Goal: Transaction & Acquisition: Purchase product/service

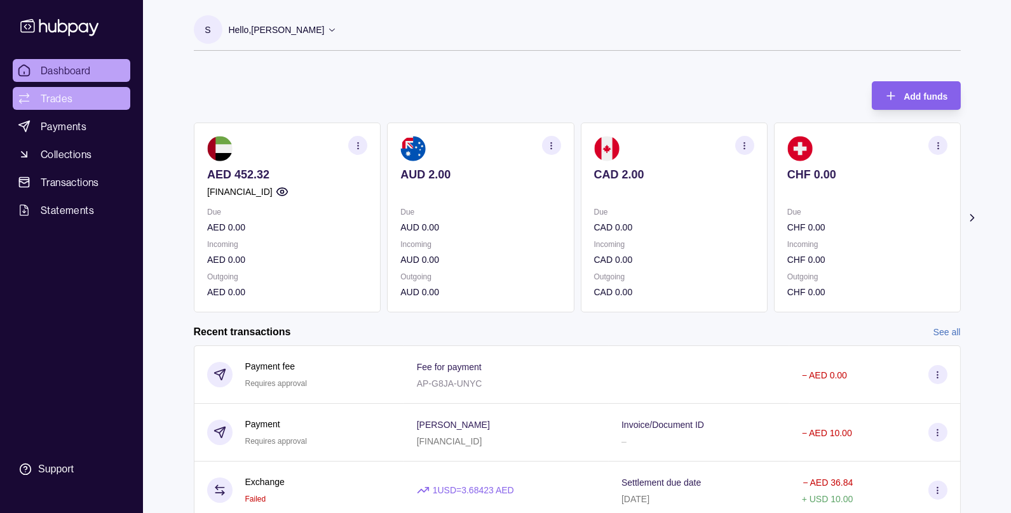
click at [64, 95] on span "Trades" at bounding box center [57, 98] width 32 height 15
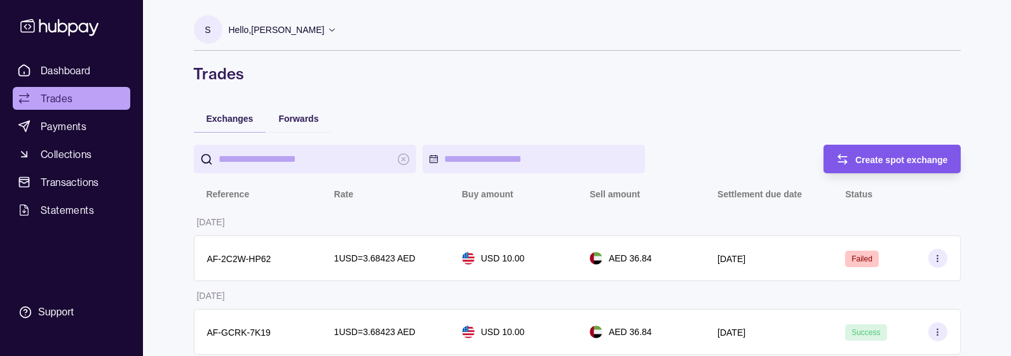
click at [851, 165] on div "Create spot exchange" at bounding box center [882, 159] width 131 height 29
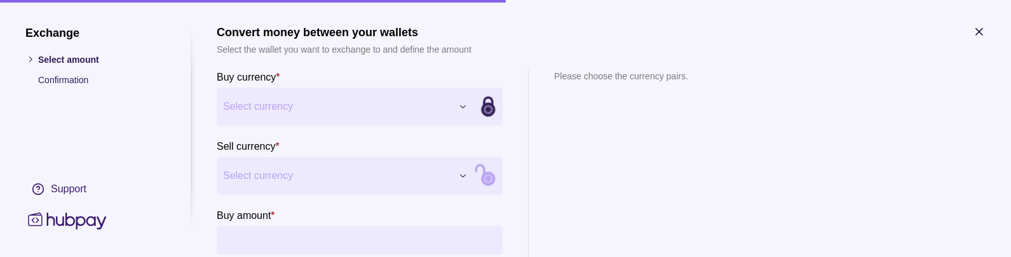
click at [246, 93] on button "Select currency" at bounding box center [345, 107] width 257 height 38
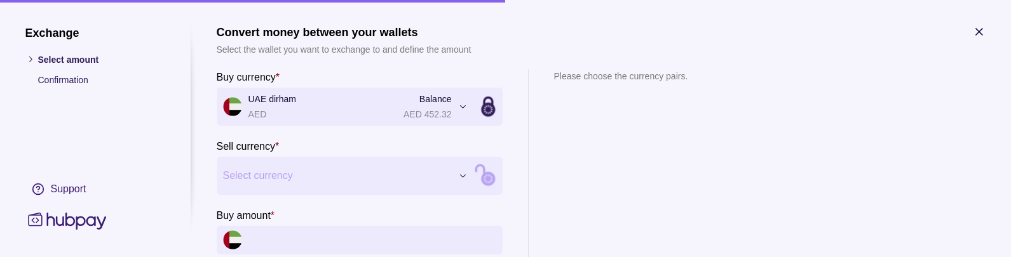
click at [276, 180] on span "Select currency" at bounding box center [337, 175] width 229 height 15
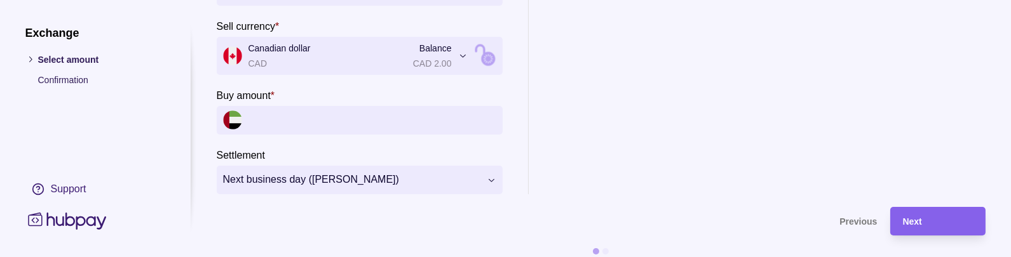
scroll to position [130, 0]
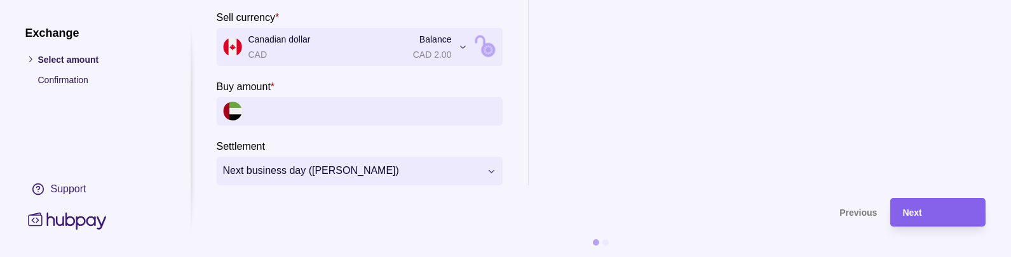
click at [277, 41] on span "Canadian dollar CAD Balance CAD 2.00" at bounding box center [337, 46] width 229 height 29
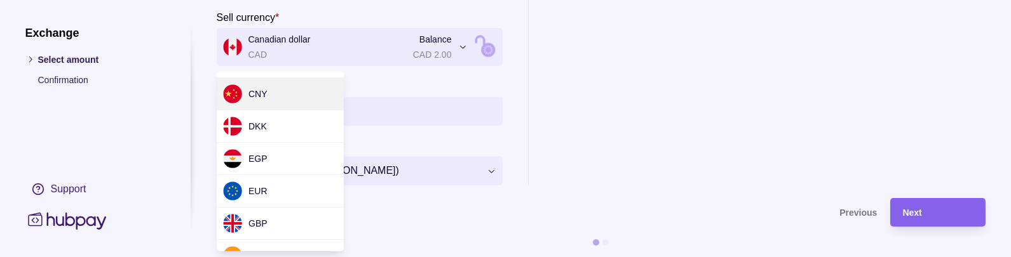
scroll to position [129, 0]
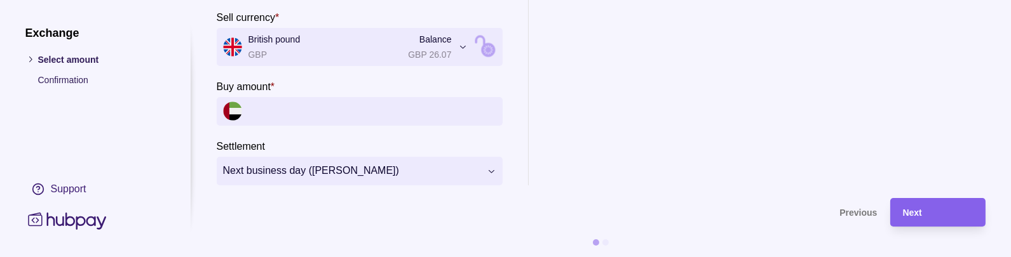
click at [294, 110] on input "Buy amount *" at bounding box center [372, 111] width 248 height 29
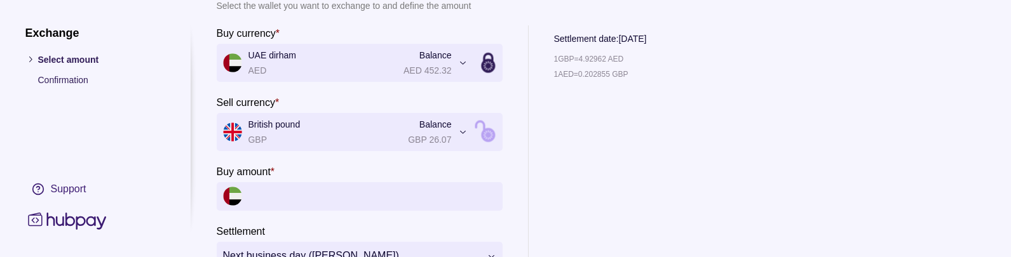
scroll to position [0, 0]
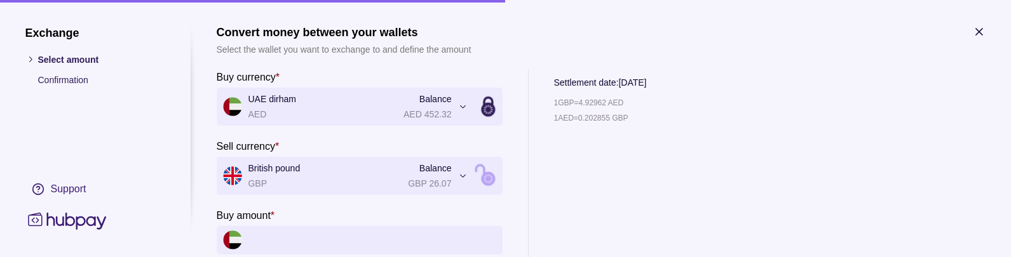
click at [281, 104] on span "UAE dirham AED Balance AED 452.32" at bounding box center [337, 106] width 229 height 29
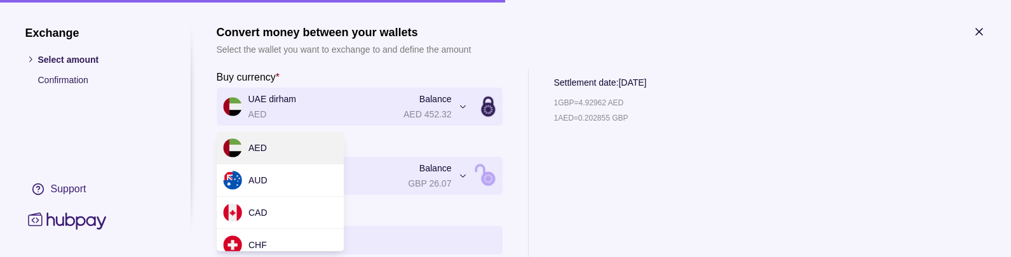
scroll to position [213, 0]
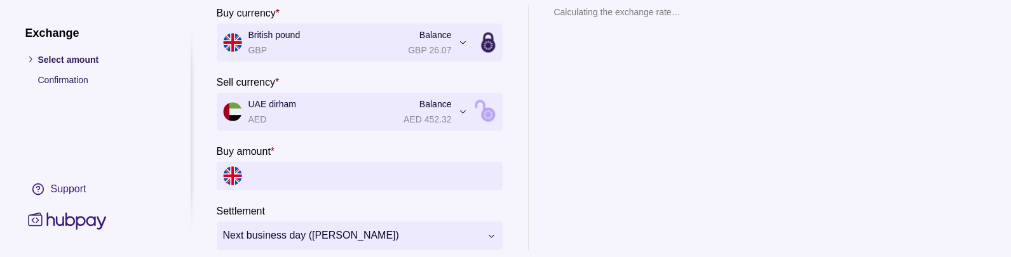
scroll to position [79, 0]
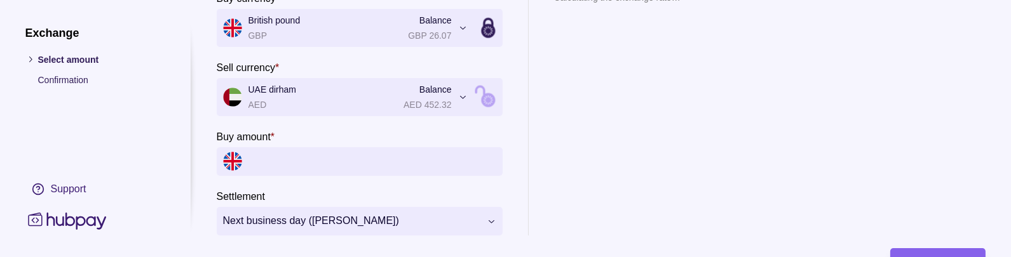
click at [281, 156] on input "Buy amount *" at bounding box center [372, 161] width 248 height 29
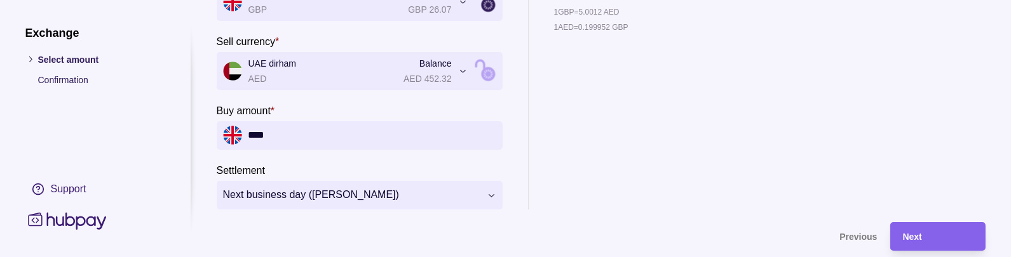
scroll to position [109, 0]
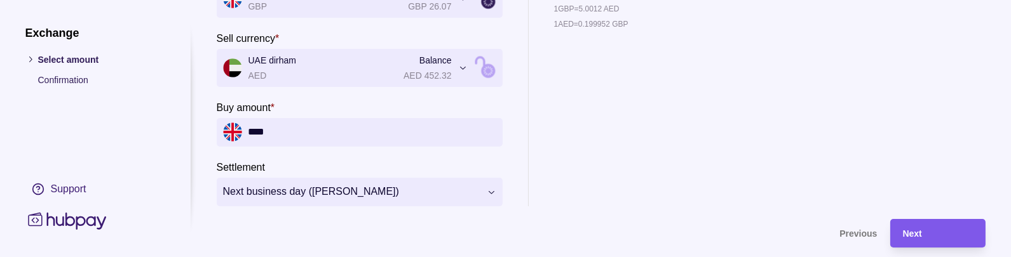
type input "****"
click at [928, 238] on div "Next" at bounding box center [938, 232] width 70 height 15
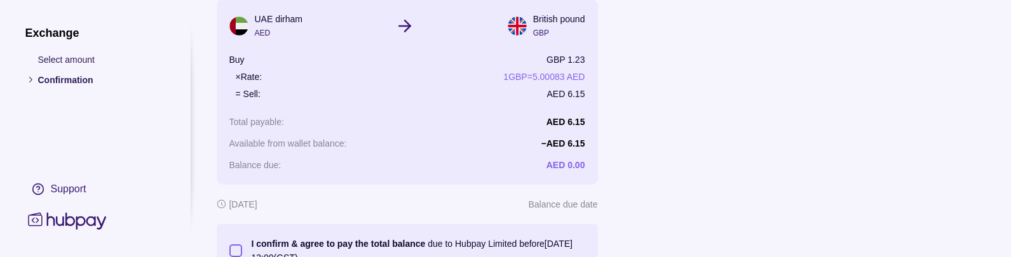
scroll to position [201, 0]
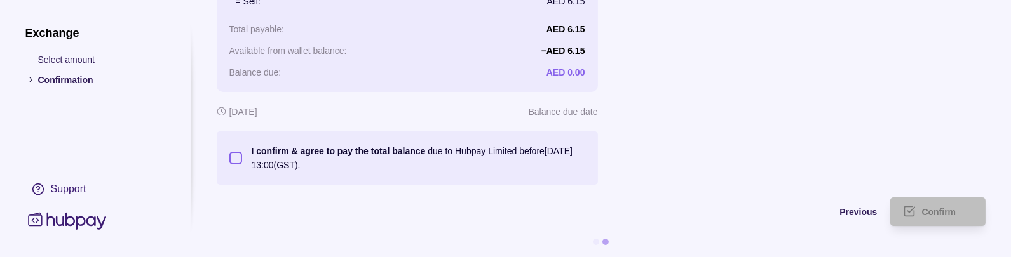
click at [238, 158] on button "I confirm & agree to pay the total balance due to Hubpay Limited before [DATE] …" at bounding box center [235, 157] width 13 height 13
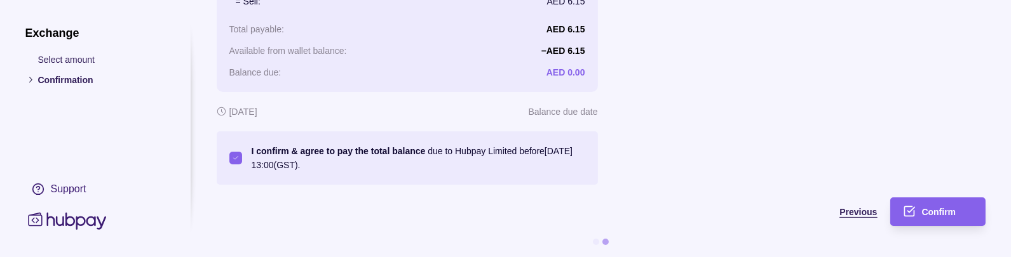
click at [849, 212] on span "Previous" at bounding box center [858, 212] width 37 height 10
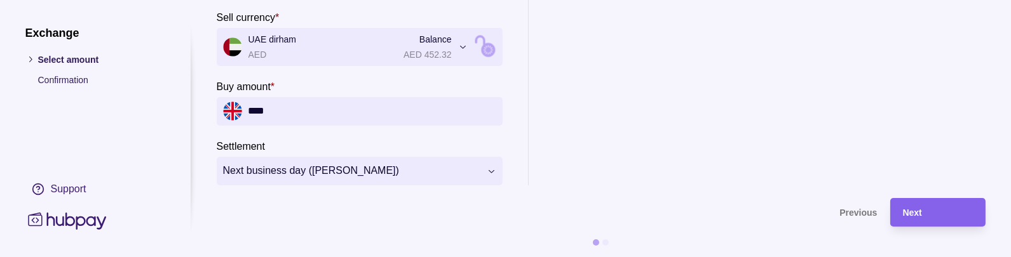
scroll to position [0, 0]
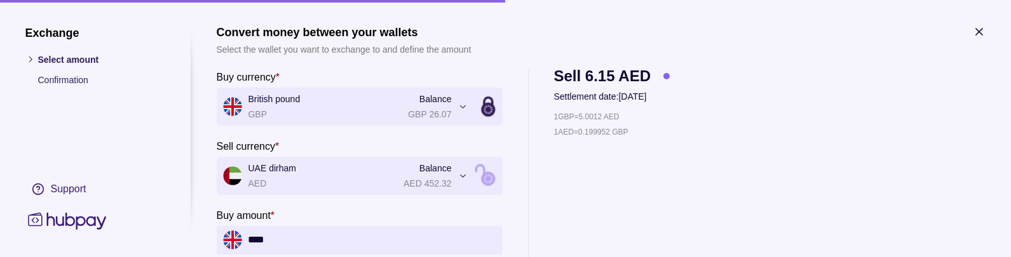
click at [978, 32] on icon "button" at bounding box center [979, 32] width 6 height 6
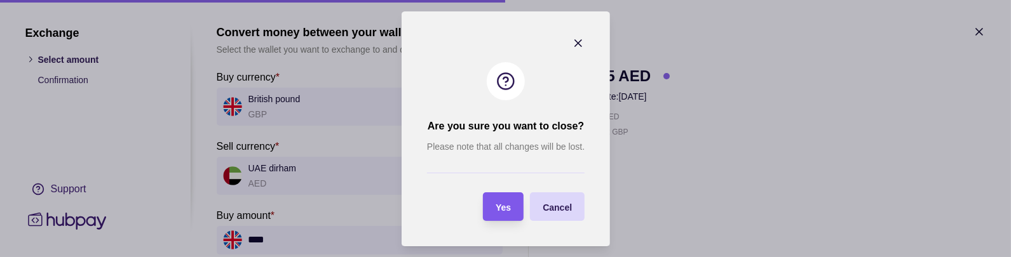
click at [506, 204] on span "Yes" at bounding box center [502, 207] width 15 height 10
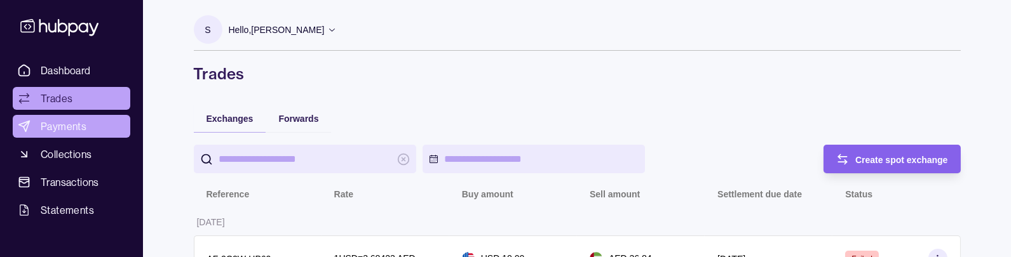
click at [73, 121] on span "Payments" at bounding box center [64, 126] width 46 height 15
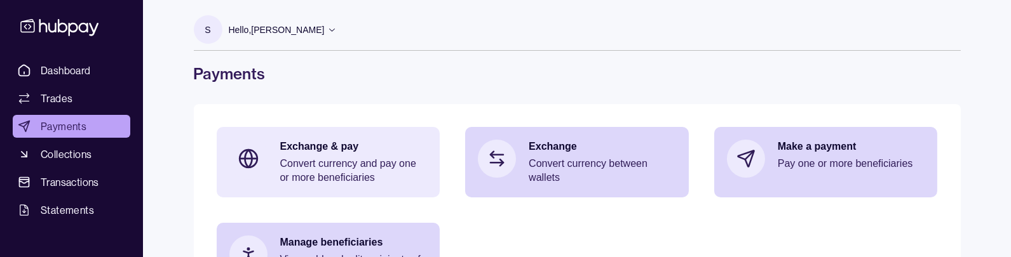
click at [326, 148] on p "Exchange & pay" at bounding box center [353, 147] width 147 height 14
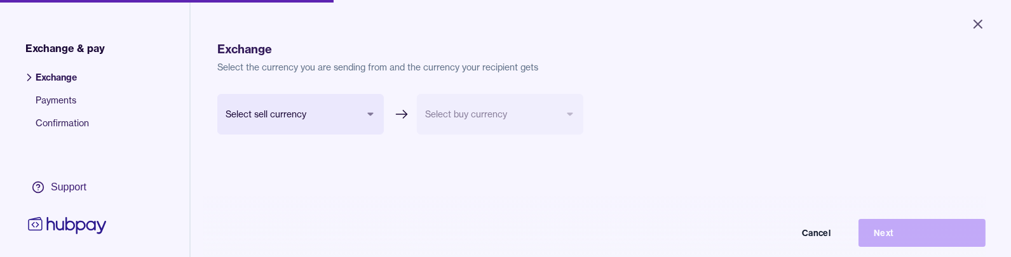
click at [292, 116] on body "Close Exchange & pay Exchange Payments Confirmation Support Exchange Select the…" at bounding box center [505, 128] width 1011 height 257
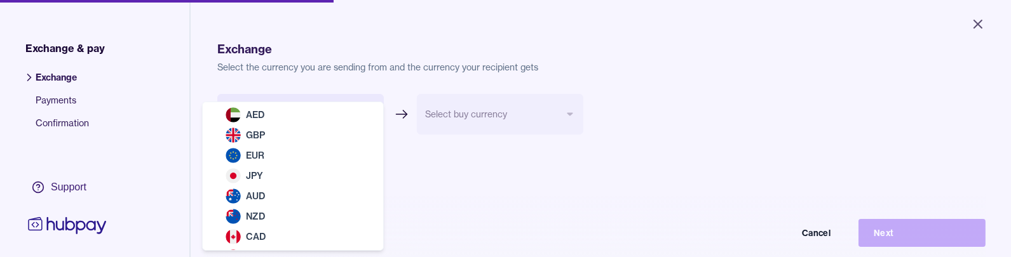
select select "***"
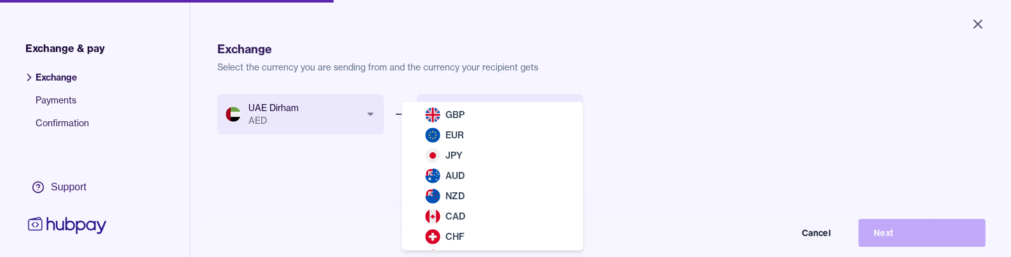
click at [471, 124] on body "Close Exchange & pay Exchange Payments Confirmation Support Exchange Select the…" at bounding box center [505, 128] width 1011 height 257
select select "***"
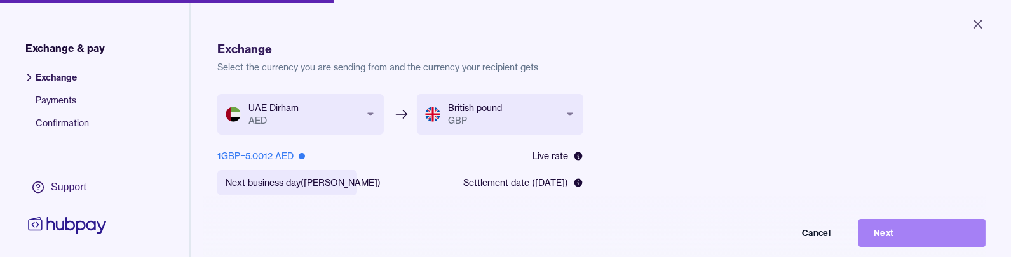
click at [894, 232] on button "Next" at bounding box center [921, 233] width 127 height 28
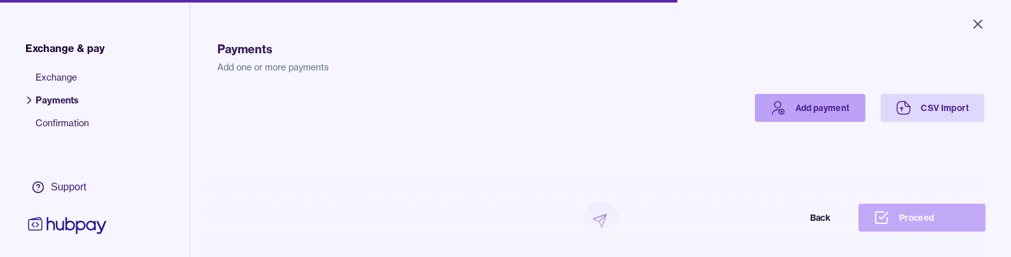
click at [807, 100] on link "Add payment" at bounding box center [810, 108] width 111 height 28
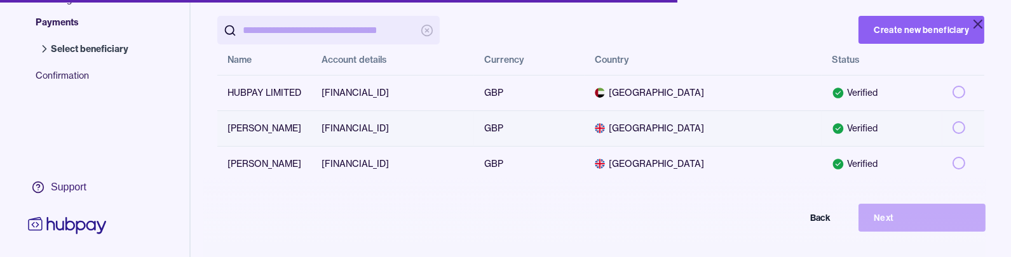
scroll to position [83, 0]
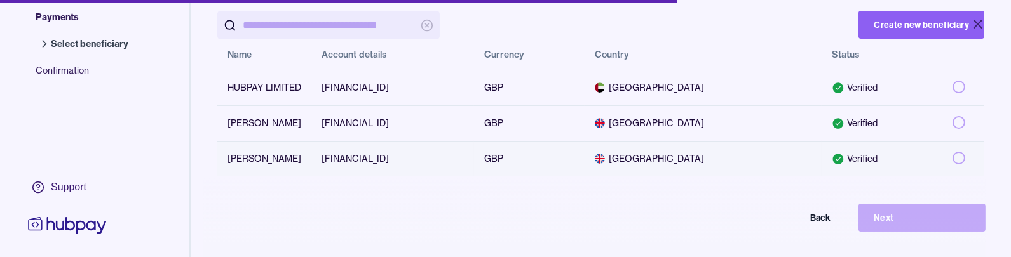
click at [962, 158] on button "button" at bounding box center [958, 158] width 13 height 13
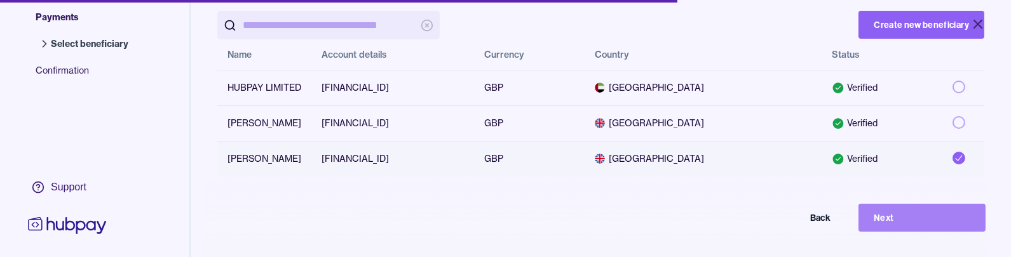
click at [868, 218] on button "Next" at bounding box center [921, 218] width 127 height 28
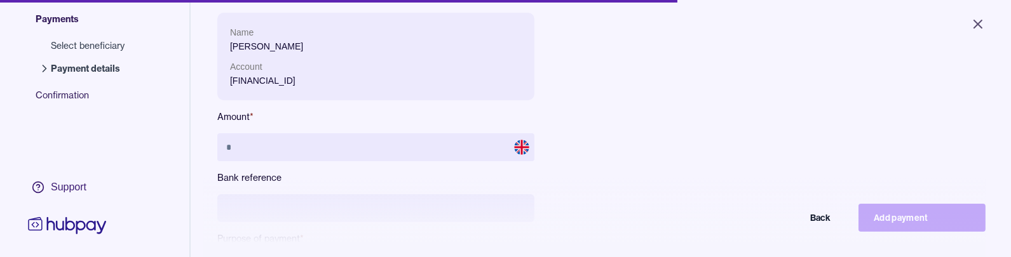
scroll to position [83, 0]
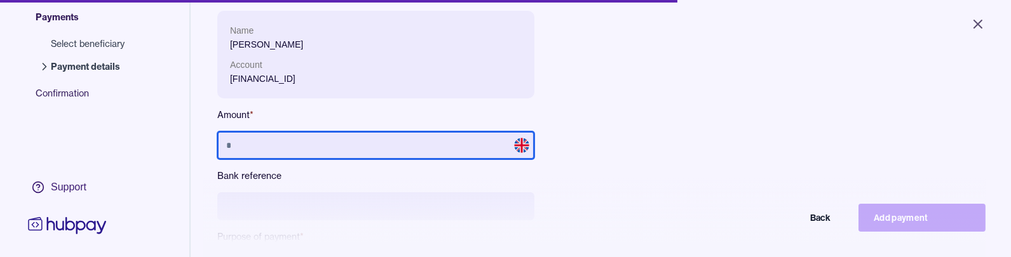
click at [286, 146] on input "text" at bounding box center [375, 145] width 317 height 28
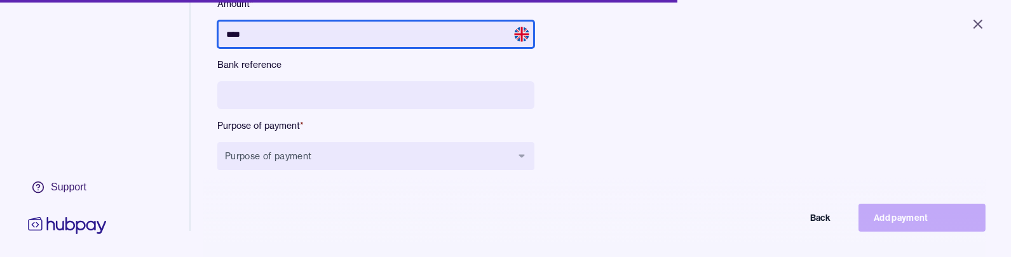
scroll to position [195, 0]
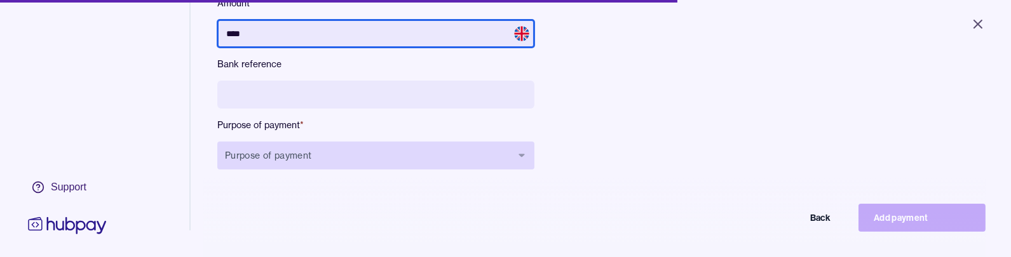
type input "****"
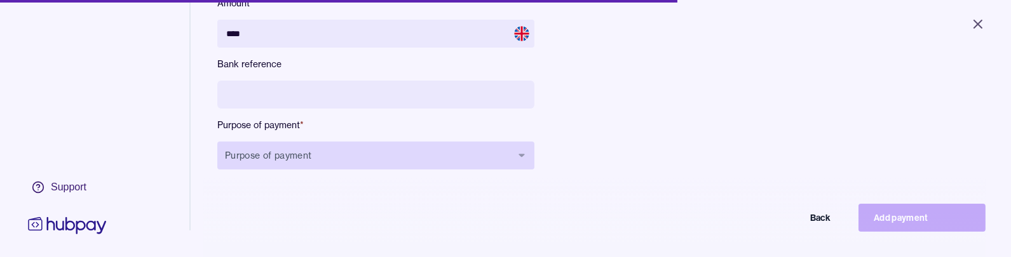
click at [304, 155] on button "Purpose of payment" at bounding box center [375, 156] width 317 height 28
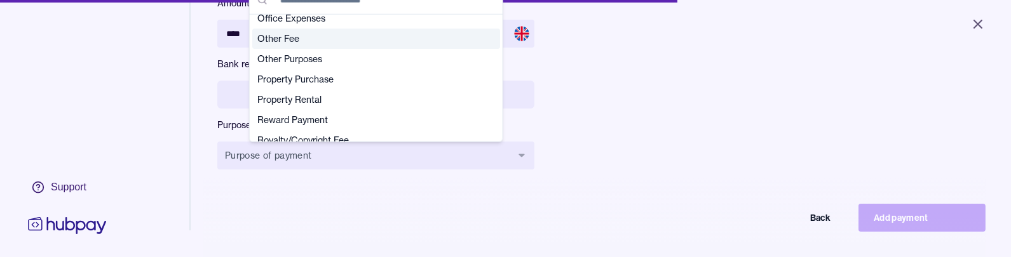
scroll to position [294, 0]
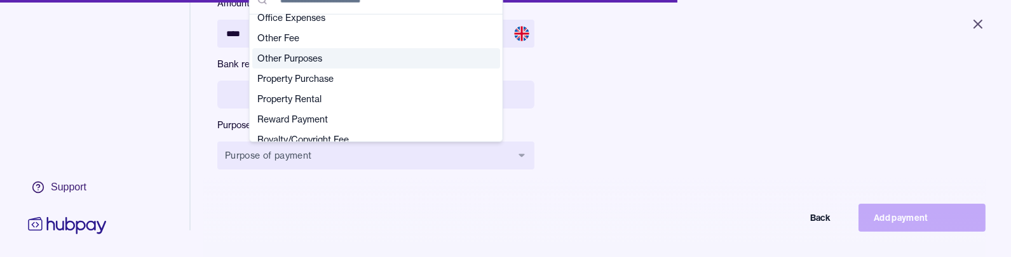
click at [316, 60] on span "Other Purposes" at bounding box center [368, 58] width 222 height 13
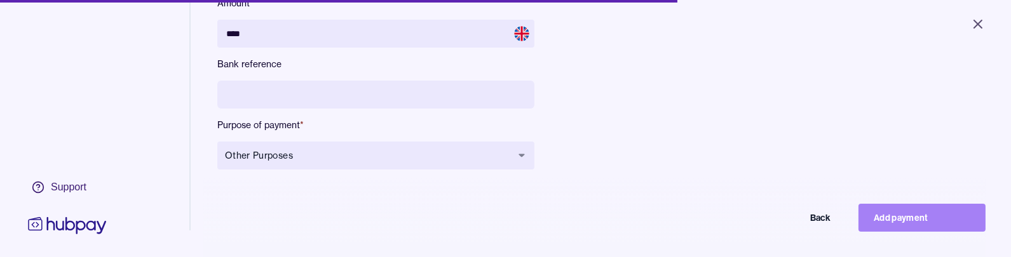
click at [885, 217] on button "Add payment" at bounding box center [921, 218] width 127 height 28
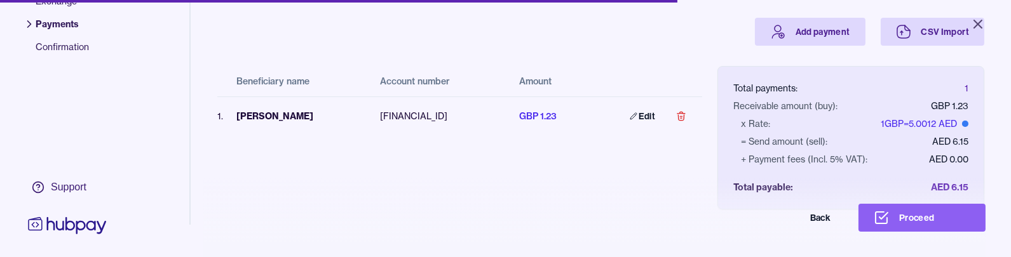
scroll to position [104, 0]
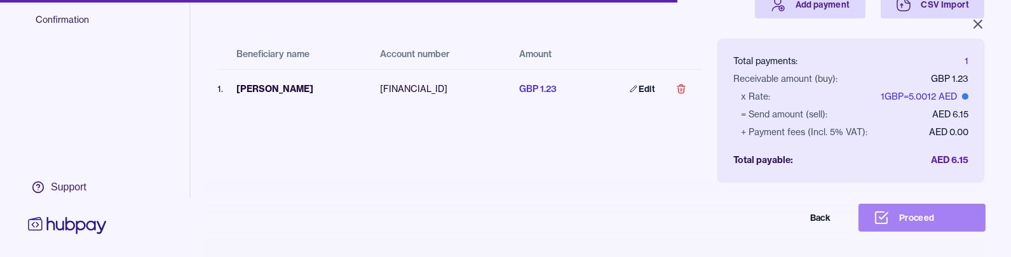
click at [904, 220] on button "Proceed" at bounding box center [921, 218] width 127 height 28
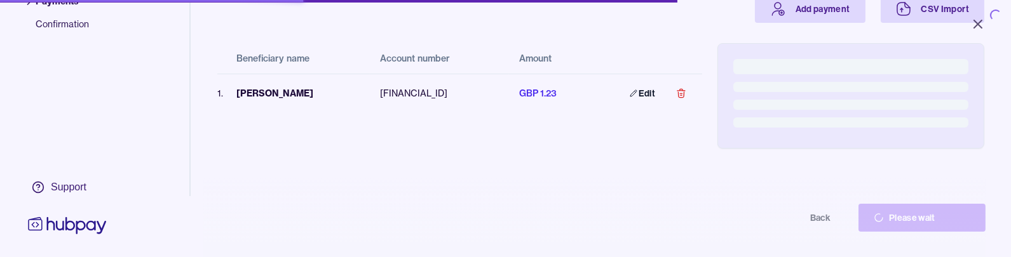
scroll to position [99, 0]
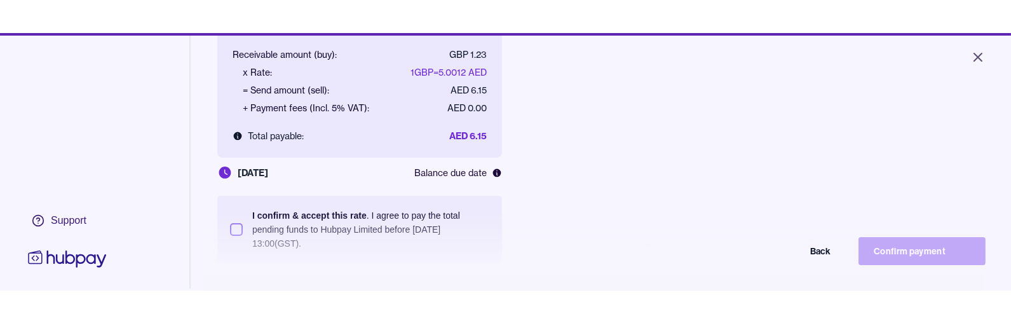
scroll to position [199, 0]
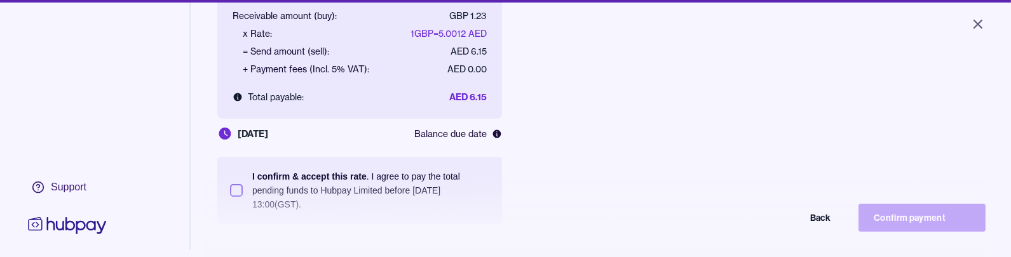
click at [238, 188] on button "I confirm & accept this rate . I agree to pay the total pending funds to Hubpay…" at bounding box center [236, 190] width 13 height 13
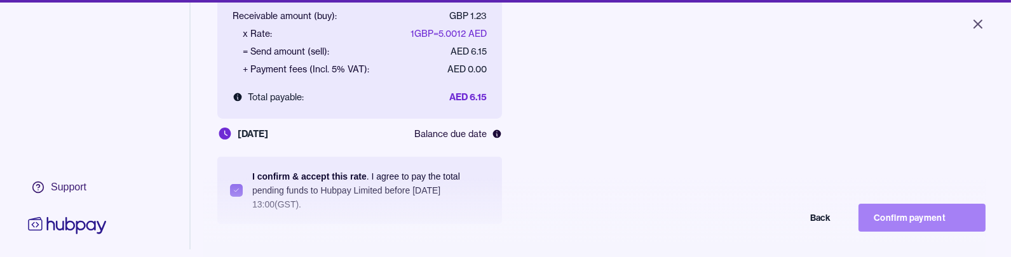
click at [889, 218] on button "Confirm payment" at bounding box center [921, 218] width 127 height 28
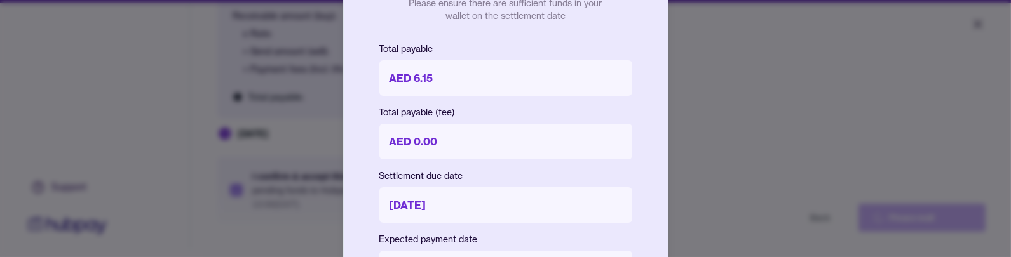
click at [602, 180] on p "Settlement due date" at bounding box center [505, 176] width 253 height 13
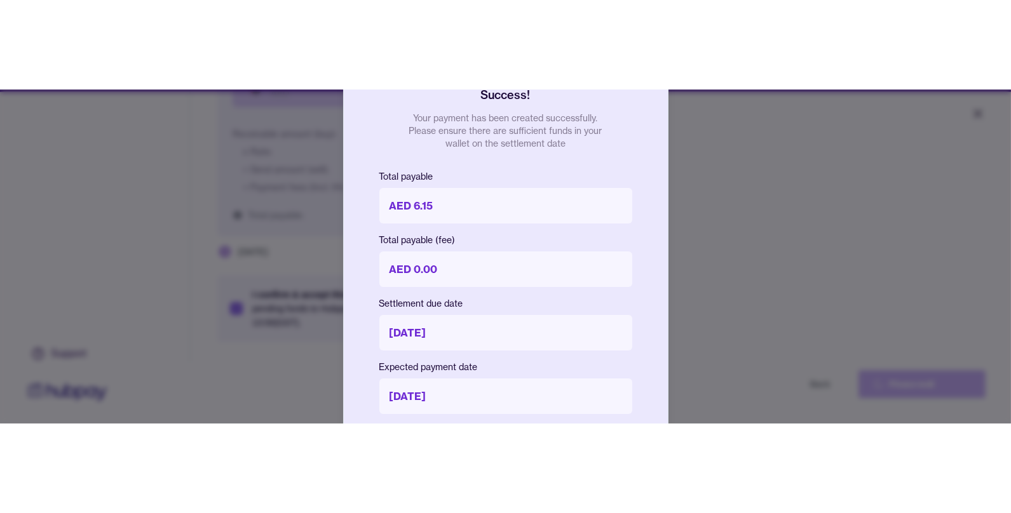
scroll to position [170, 0]
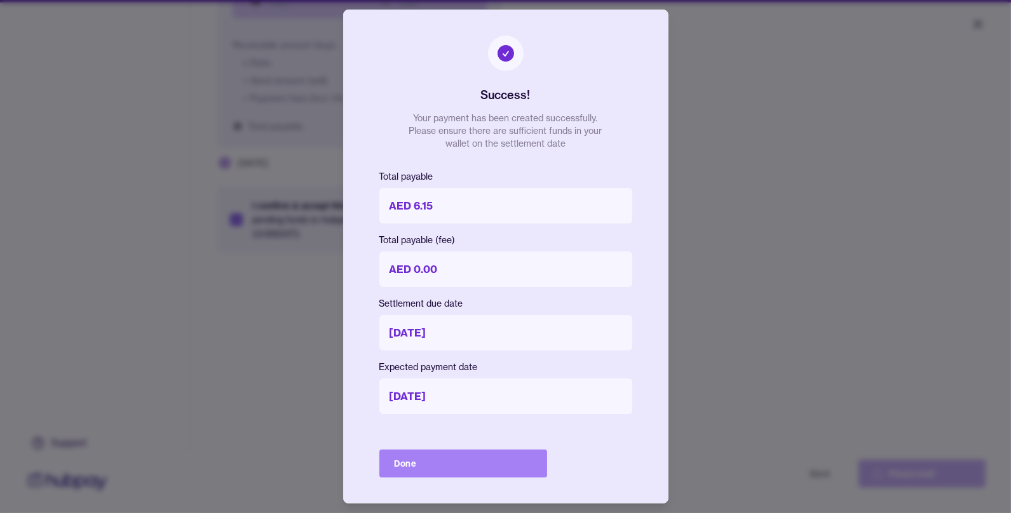
click at [454, 465] on button "Done" at bounding box center [463, 464] width 168 height 28
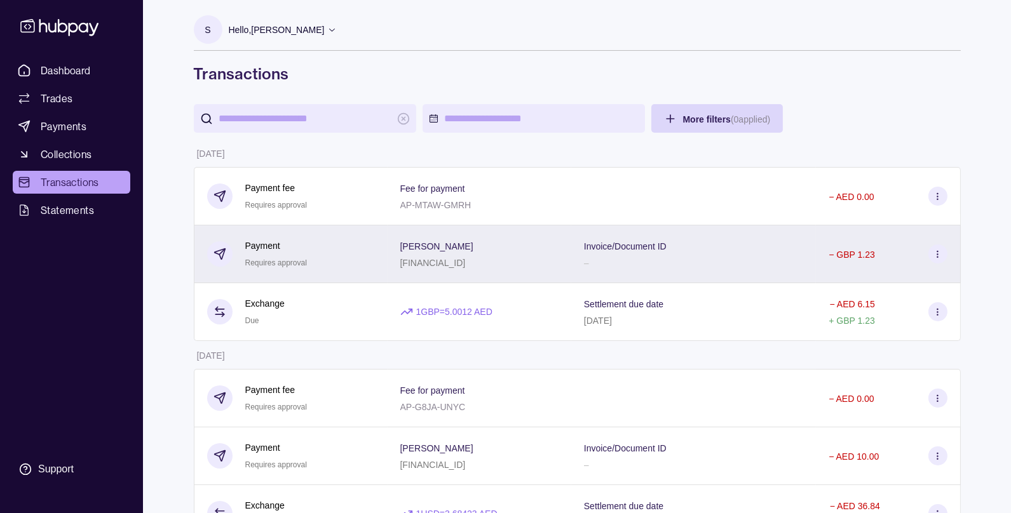
click at [459, 246] on p "[PERSON_NAME]" at bounding box center [436, 246] width 73 height 10
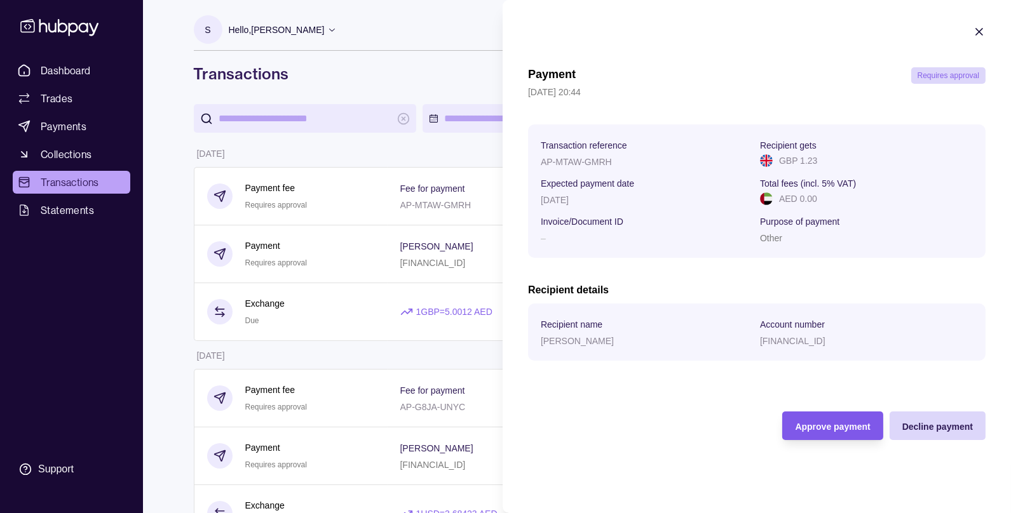
click at [816, 421] on div "Approve payment" at bounding box center [832, 426] width 75 height 15
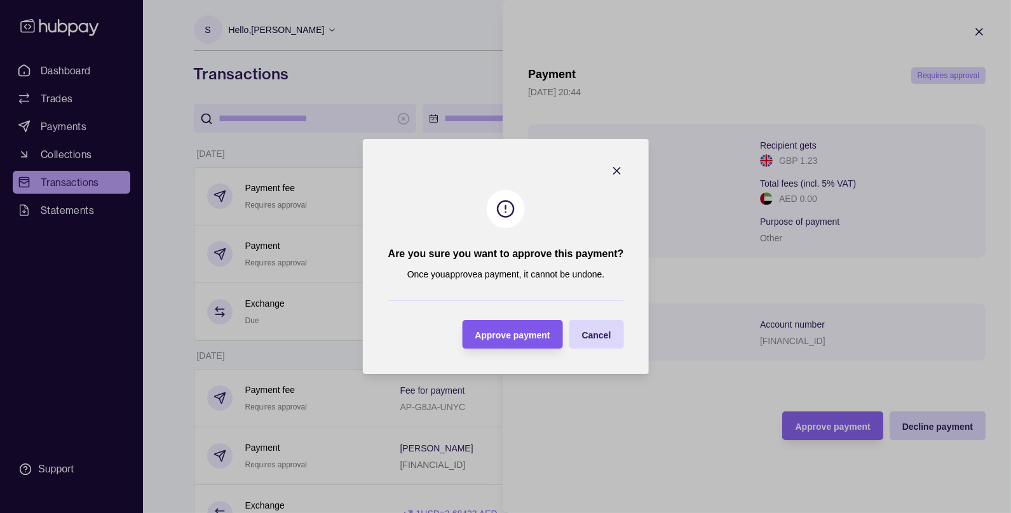
click at [520, 336] on span "Approve payment" at bounding box center [511, 335] width 75 height 10
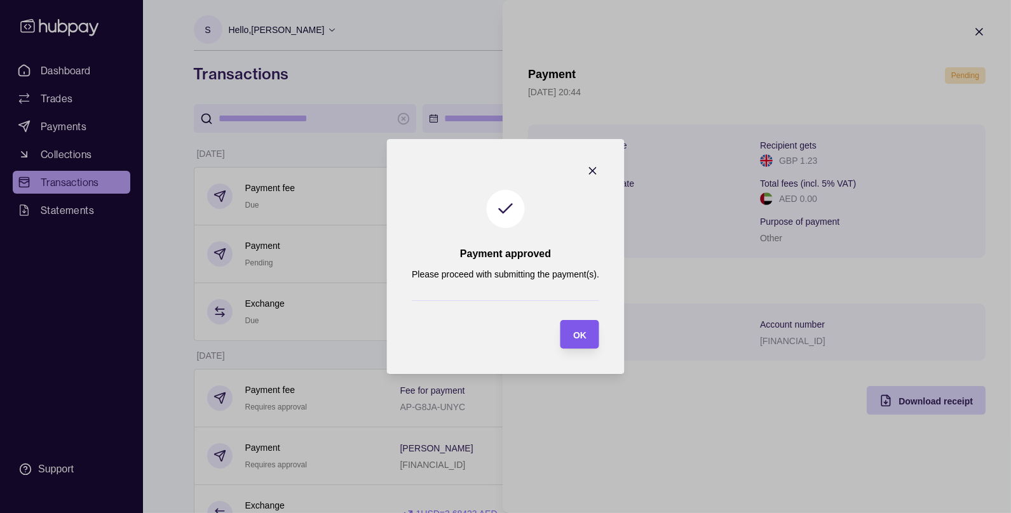
click at [584, 329] on div "OK" at bounding box center [579, 334] width 13 height 15
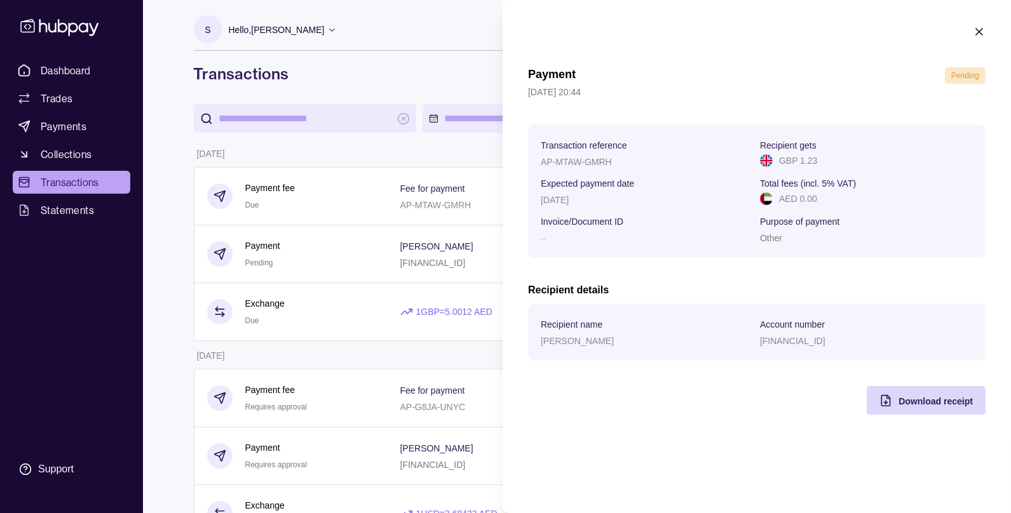
click at [981, 34] on icon "button" at bounding box center [979, 32] width 6 height 6
